Goal: Task Accomplishment & Management: Complete application form

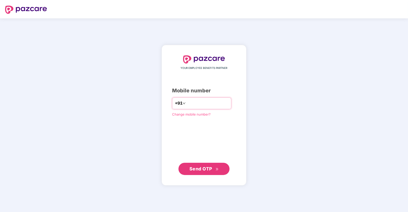
click at [199, 106] on input "number" at bounding box center [208, 103] width 42 height 8
type input "**********"
click at [203, 169] on span "Send OTP" at bounding box center [201, 168] width 23 height 5
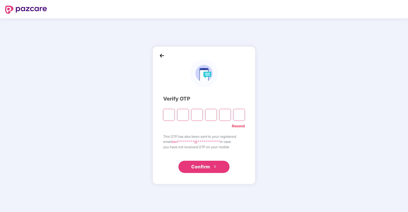
type input "*"
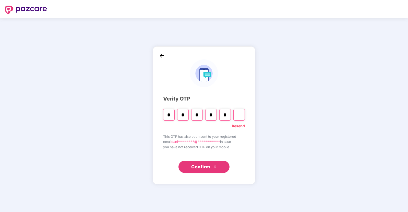
type input "*"
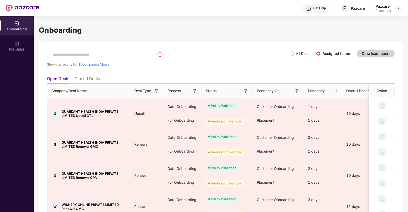
click at [239, 74] on ul "Open Deals Closed Deals" at bounding box center [221, 79] width 348 height 10
